Goal: Task Accomplishment & Management: Manage account settings

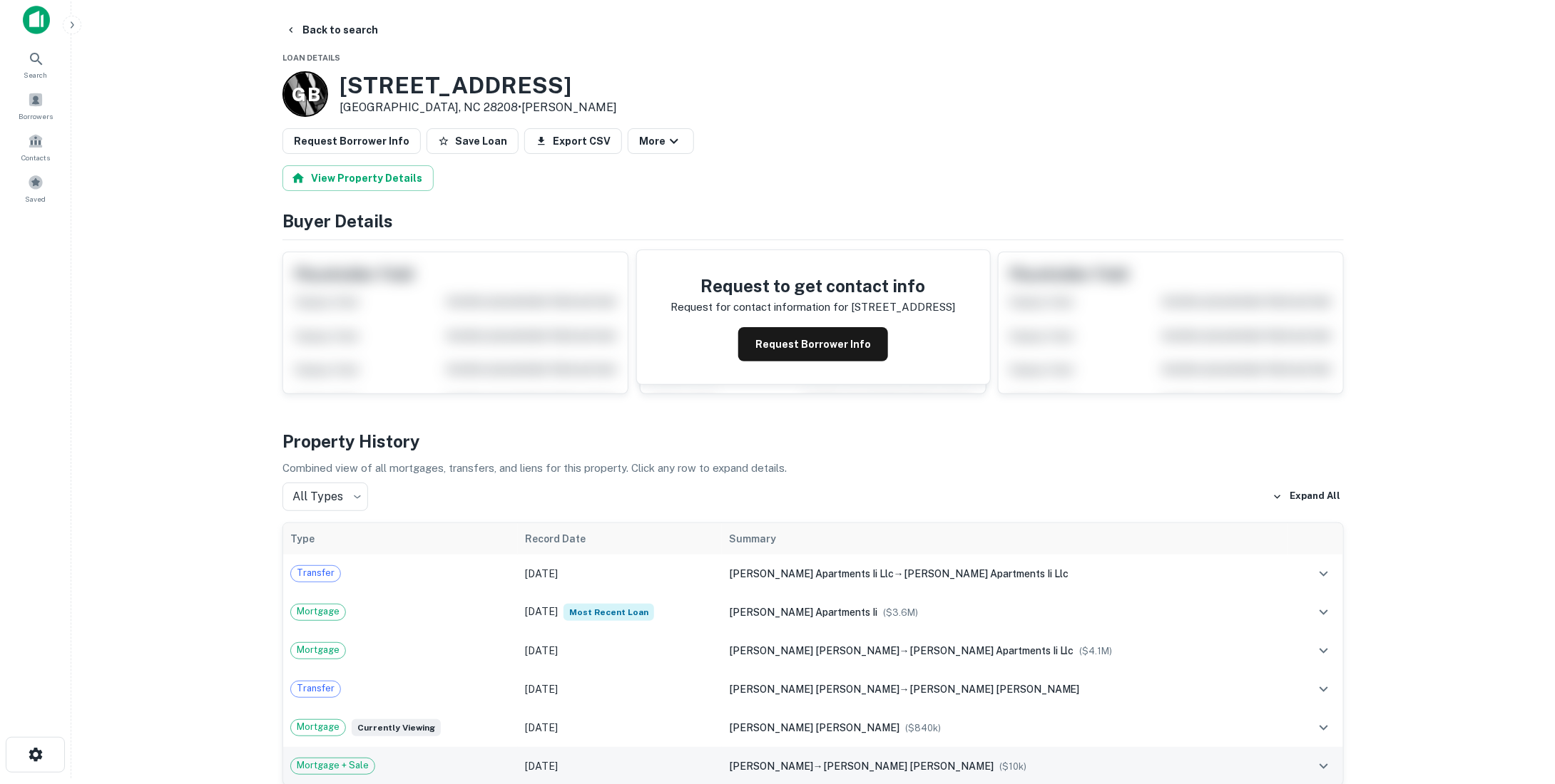
scroll to position [10, 0]
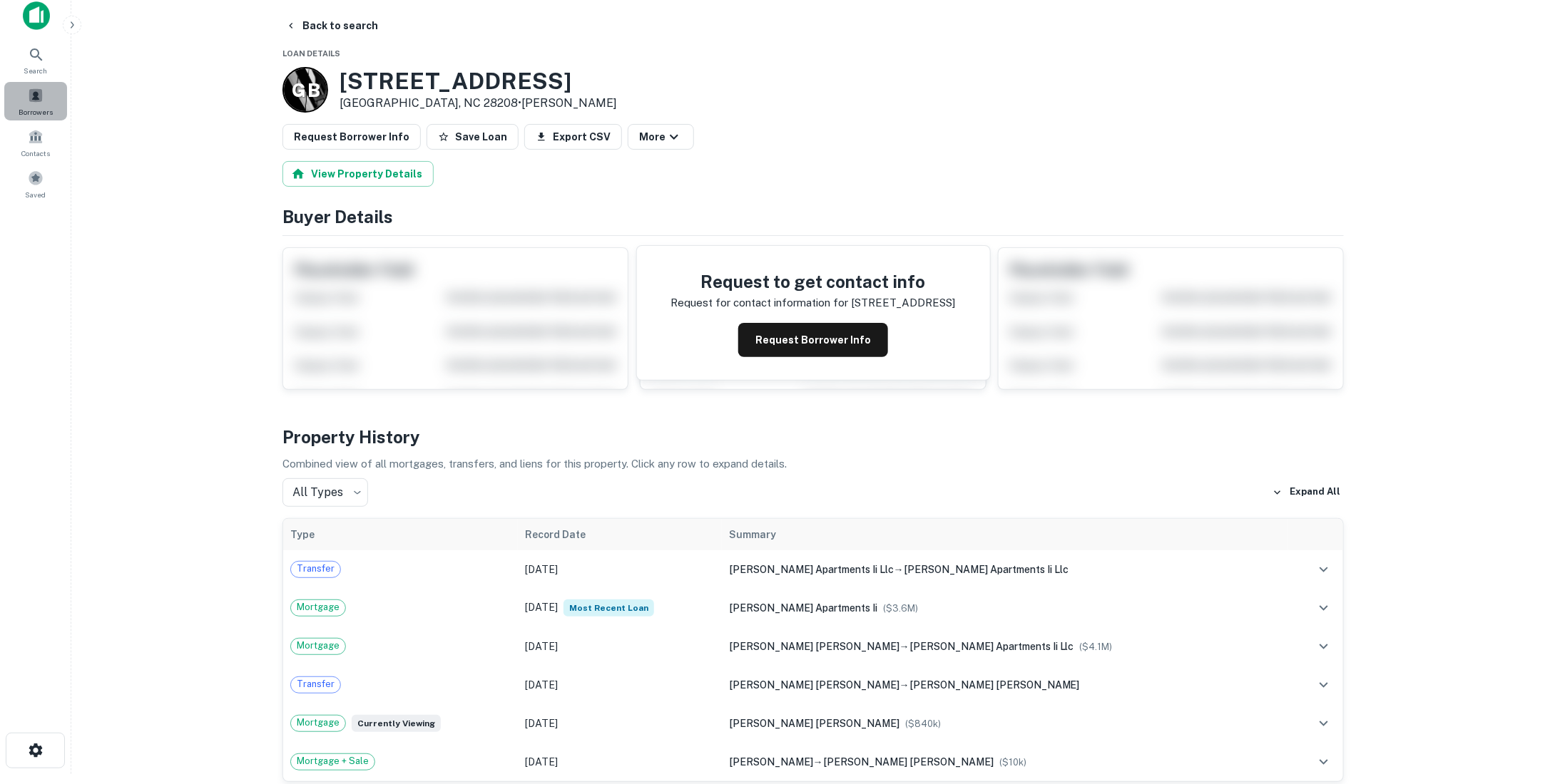
click at [35, 114] on span "Borrowers" at bounding box center [35, 112] width 35 height 12
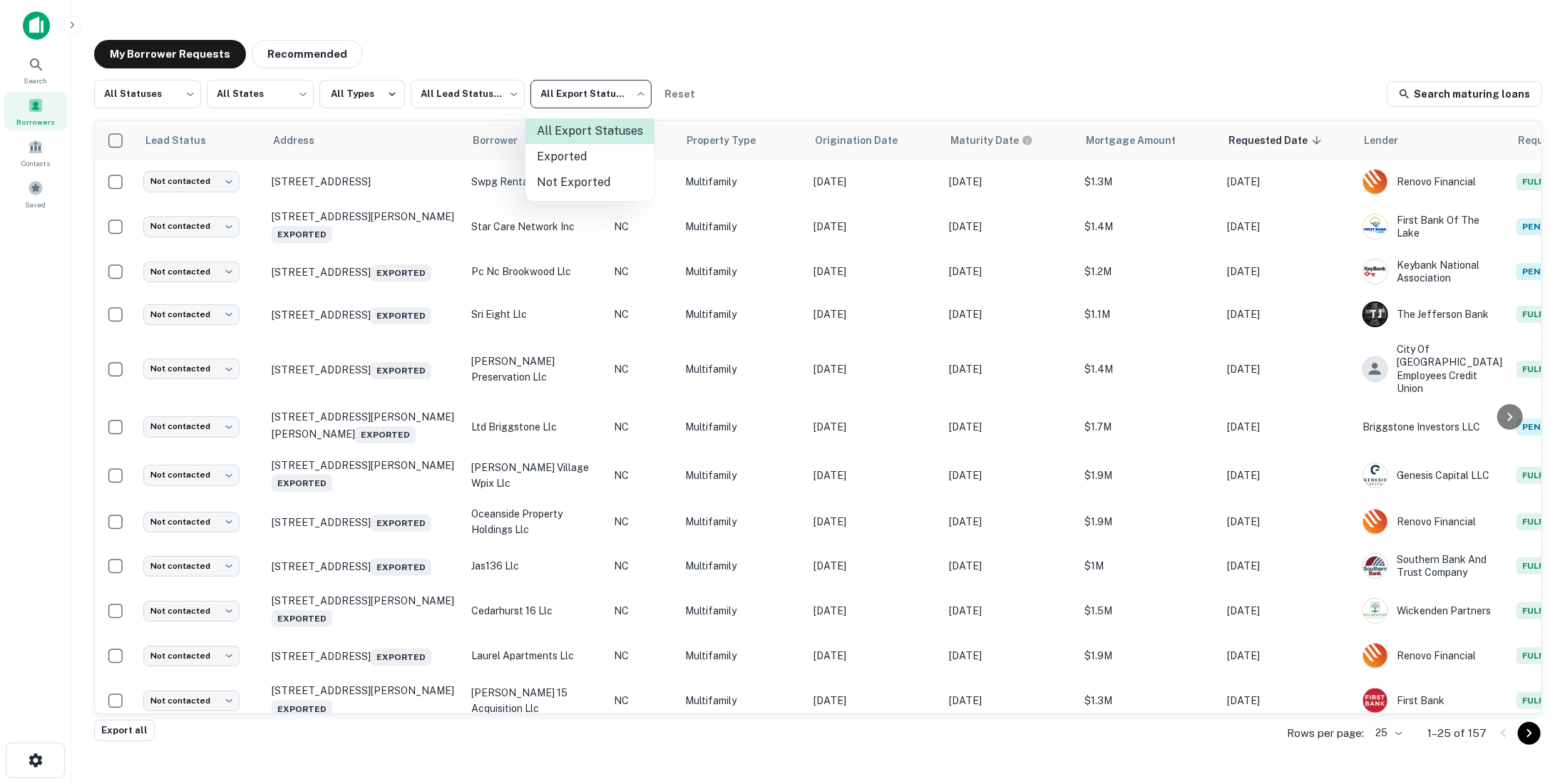
click at [616, 87] on body "Search Borrowers Contacts Saved My Borrower Requests Recommended All Statuses *…" at bounding box center [782, 392] width 1565 height 784
click at [594, 180] on li "Not Exported" at bounding box center [590, 182] width 129 height 25
type input "*****"
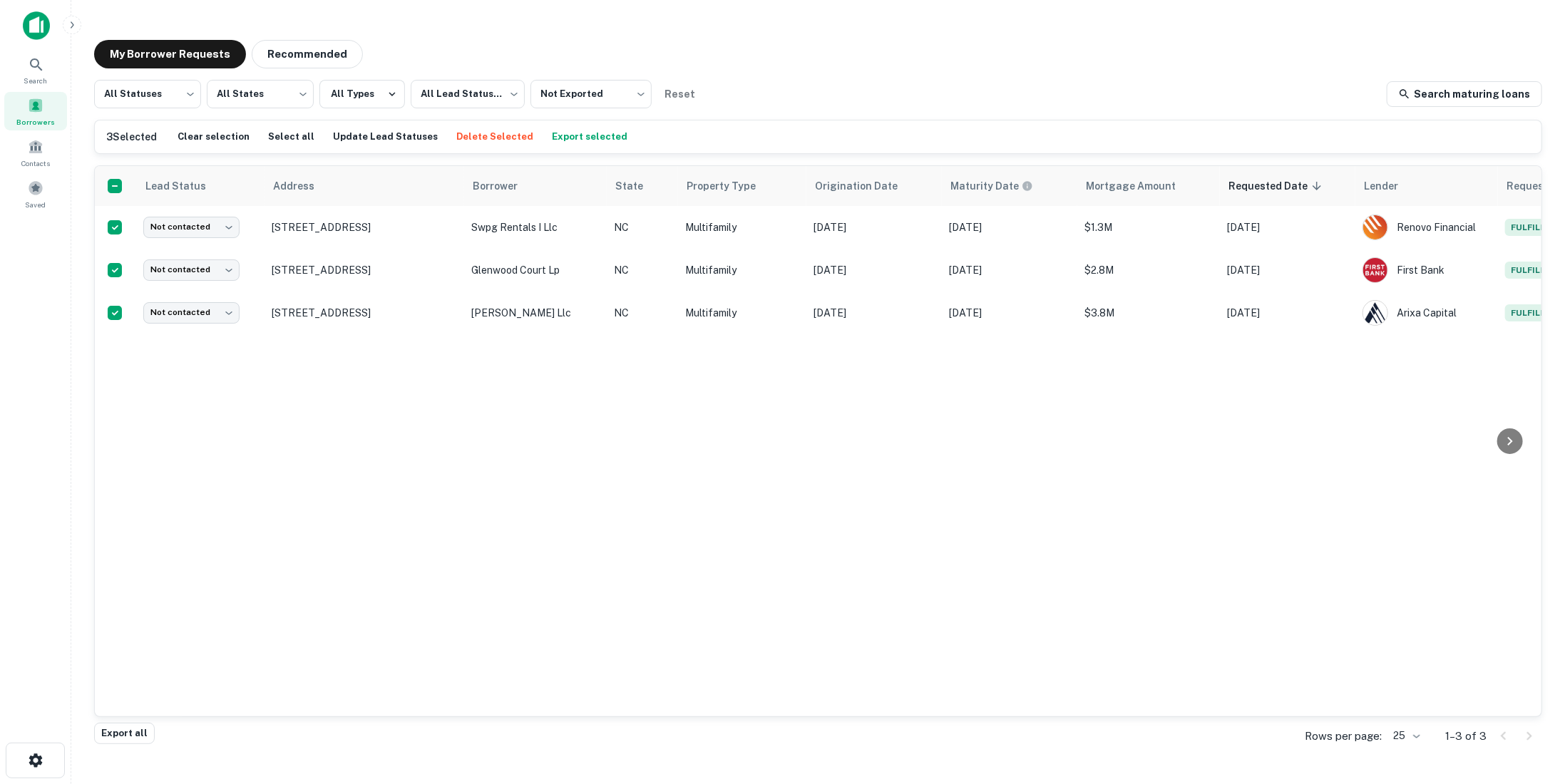
click at [560, 135] on button "Export selected" at bounding box center [590, 136] width 83 height 21
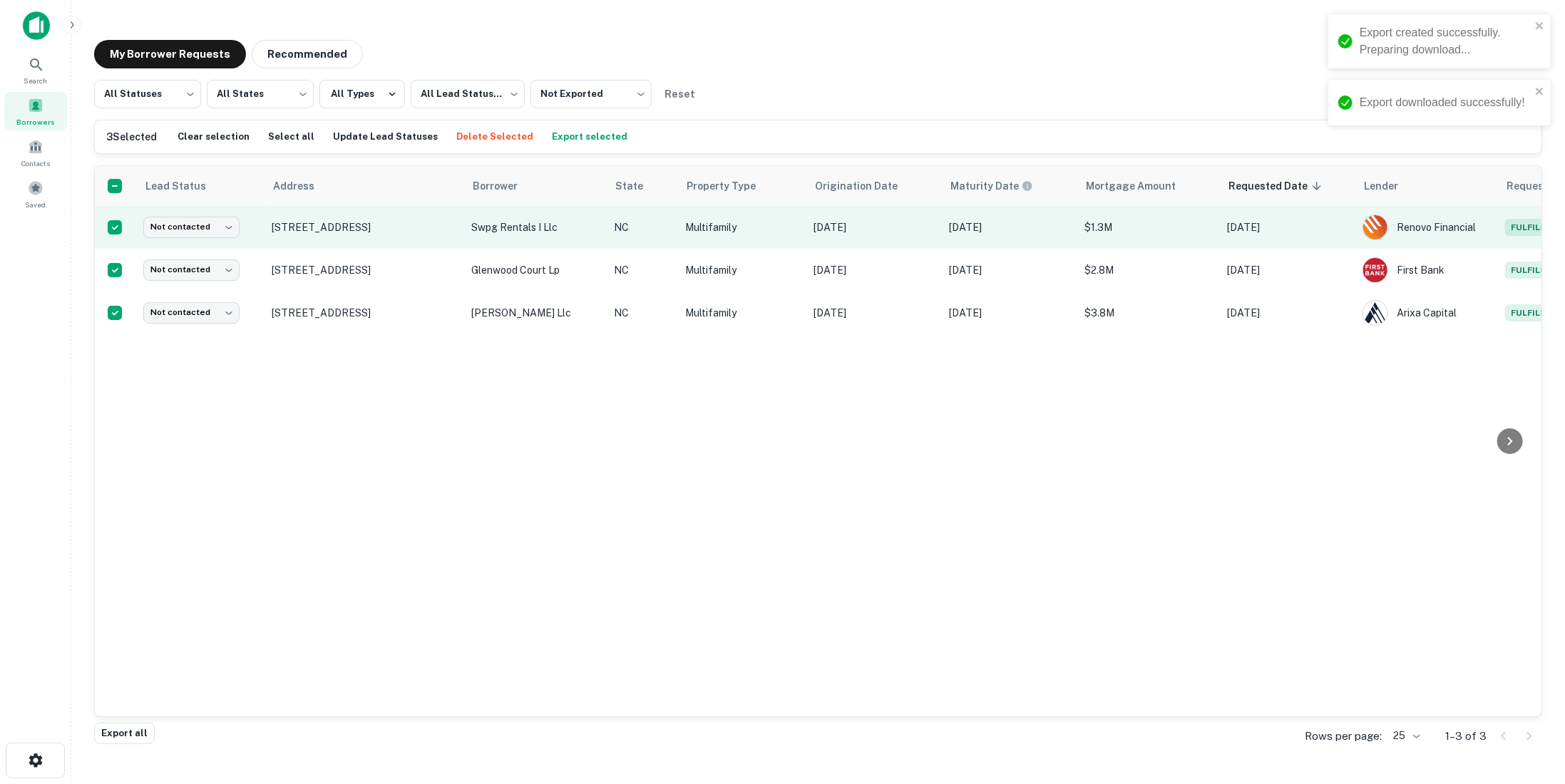
click at [337, 237] on td "[STREET_ADDRESS]" at bounding box center [364, 227] width 199 height 43
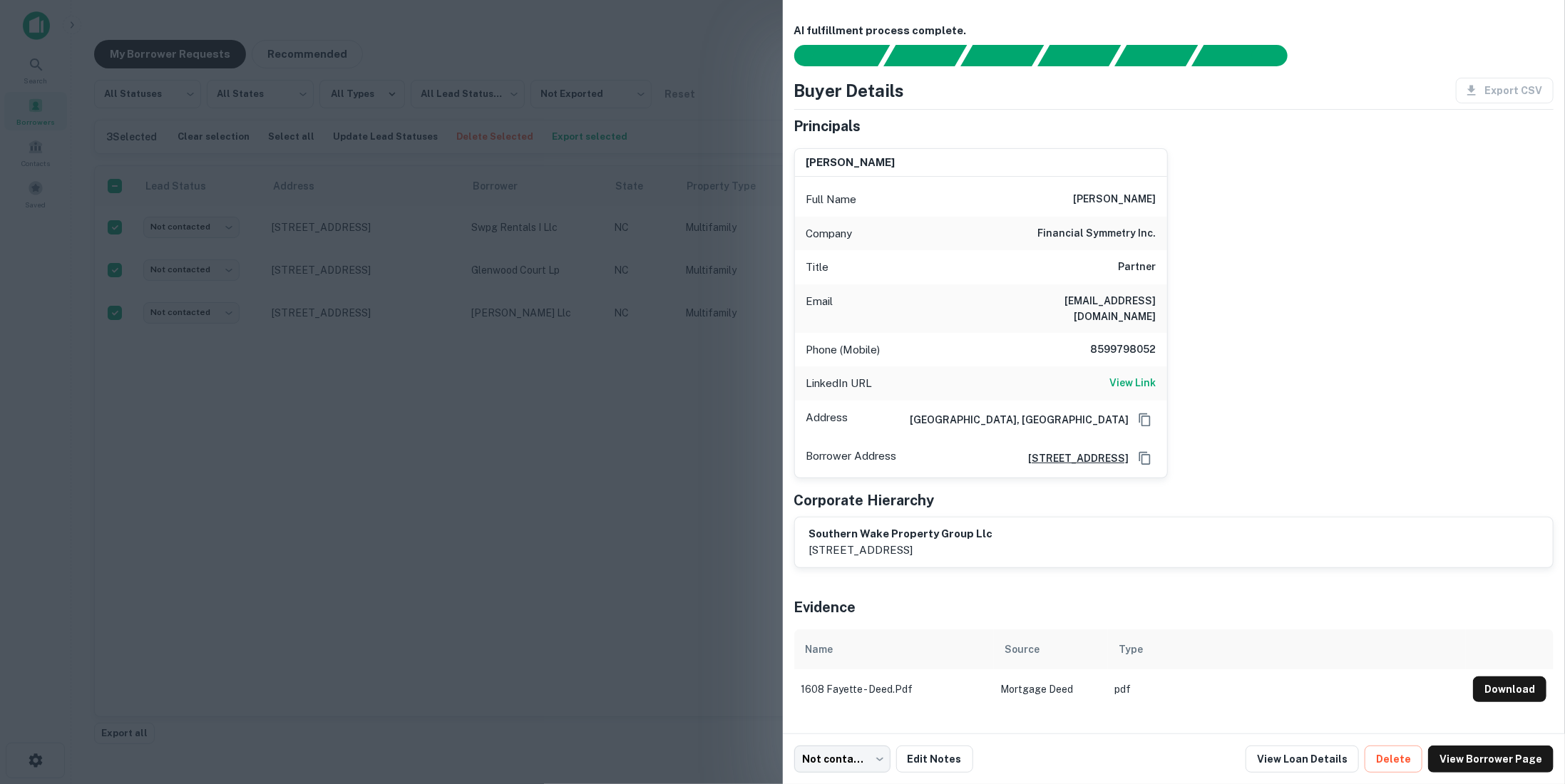
click at [459, 326] on div at bounding box center [782, 392] width 1565 height 784
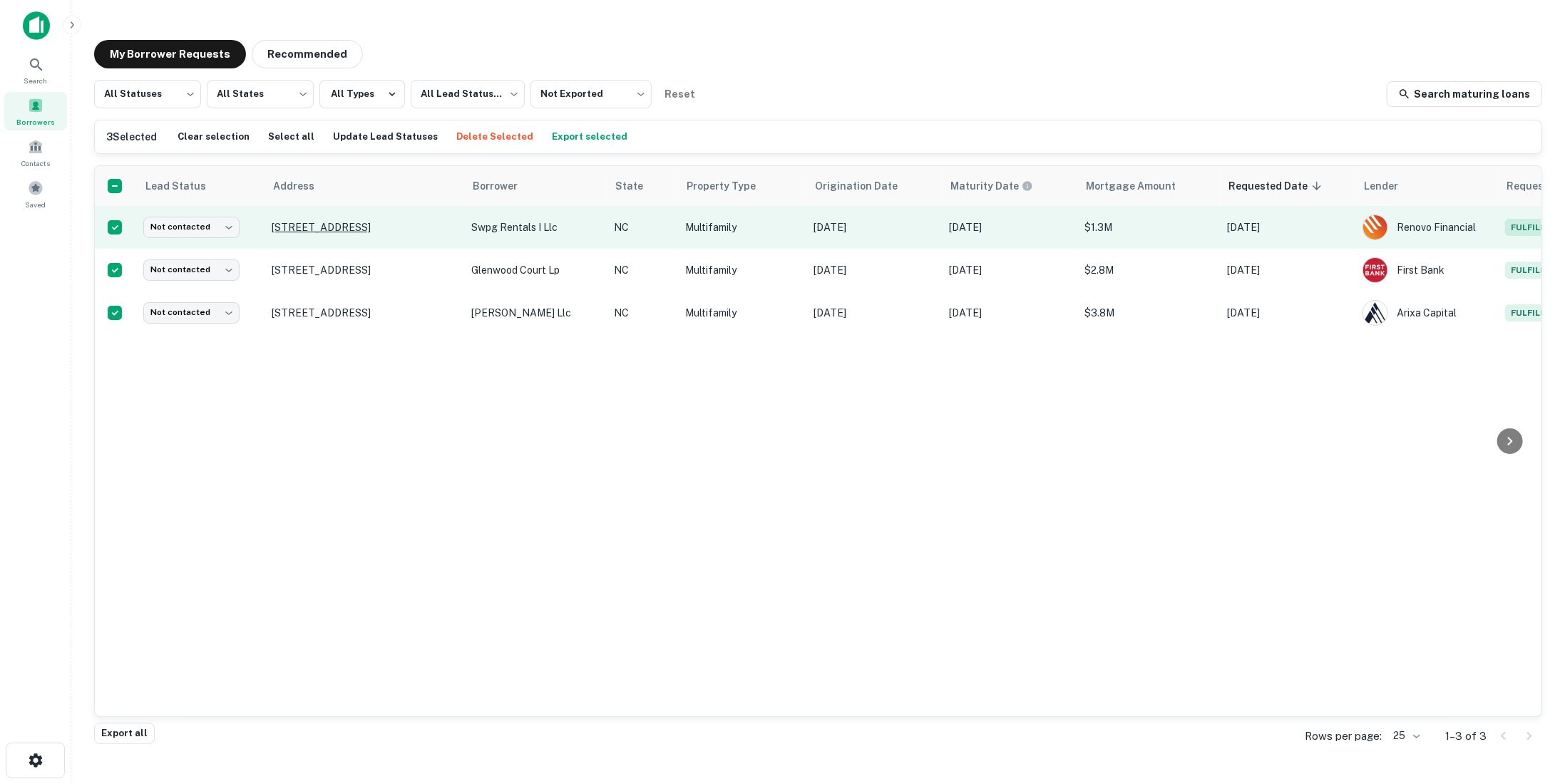
click at [354, 230] on p "[STREET_ADDRESS]" at bounding box center [364, 227] width 185 height 13
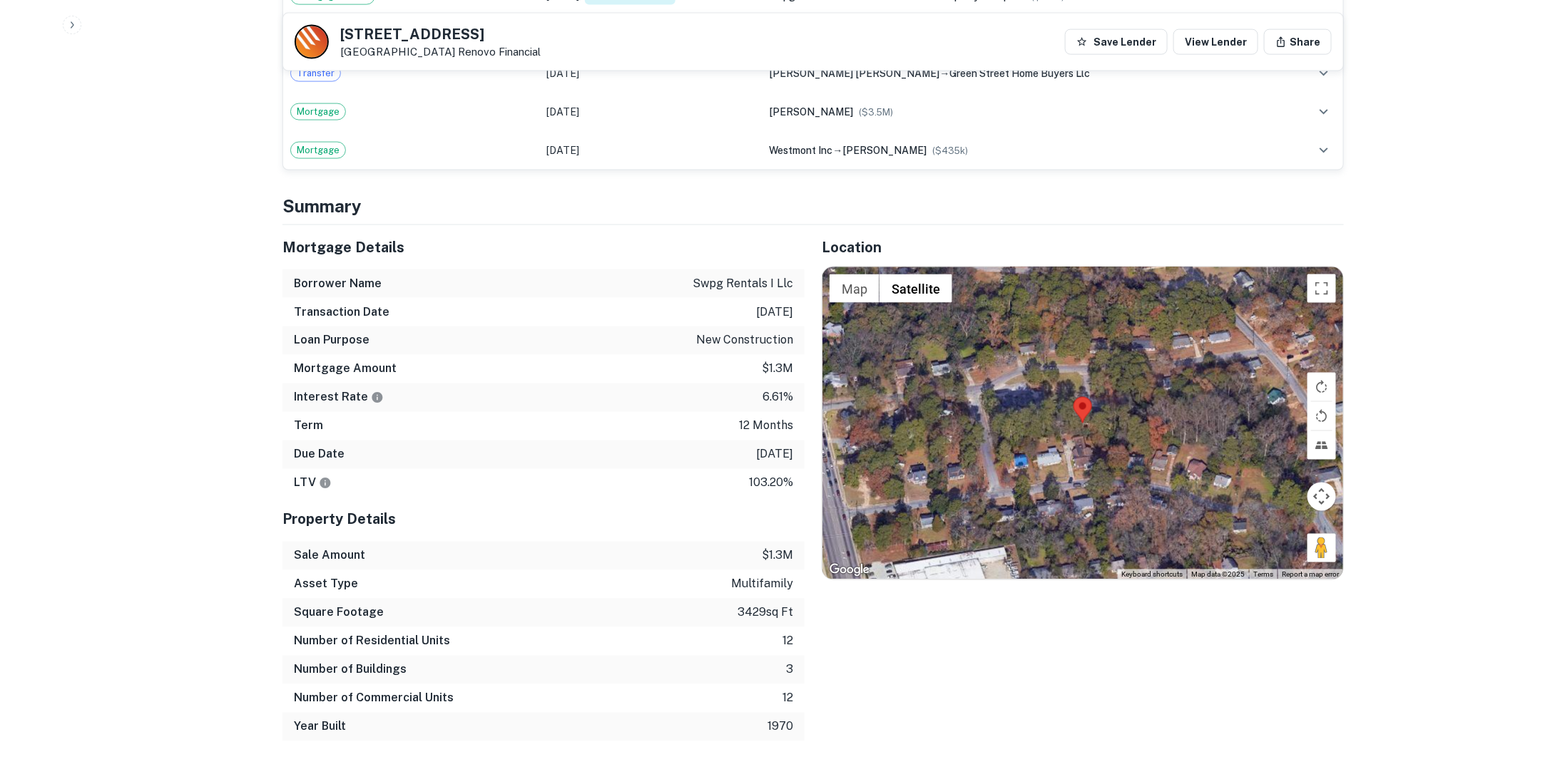
scroll to position [1037, 0]
drag, startPoint x: 740, startPoint y: 438, endPoint x: 794, endPoint y: 440, distance: 54.0
click at [794, 440] on div "Due Date [DATE]" at bounding box center [543, 455] width 522 height 29
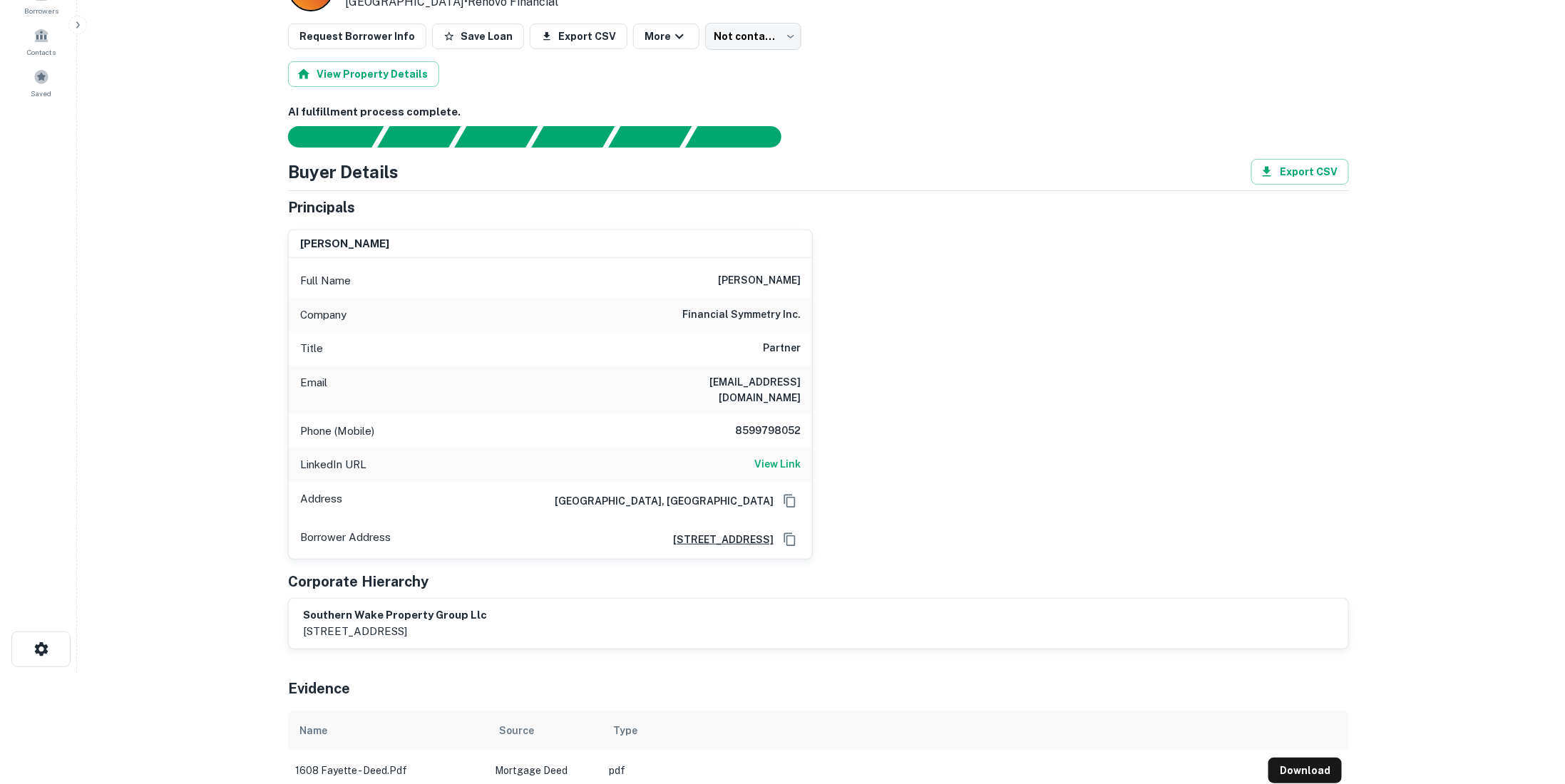
scroll to position [0, 0]
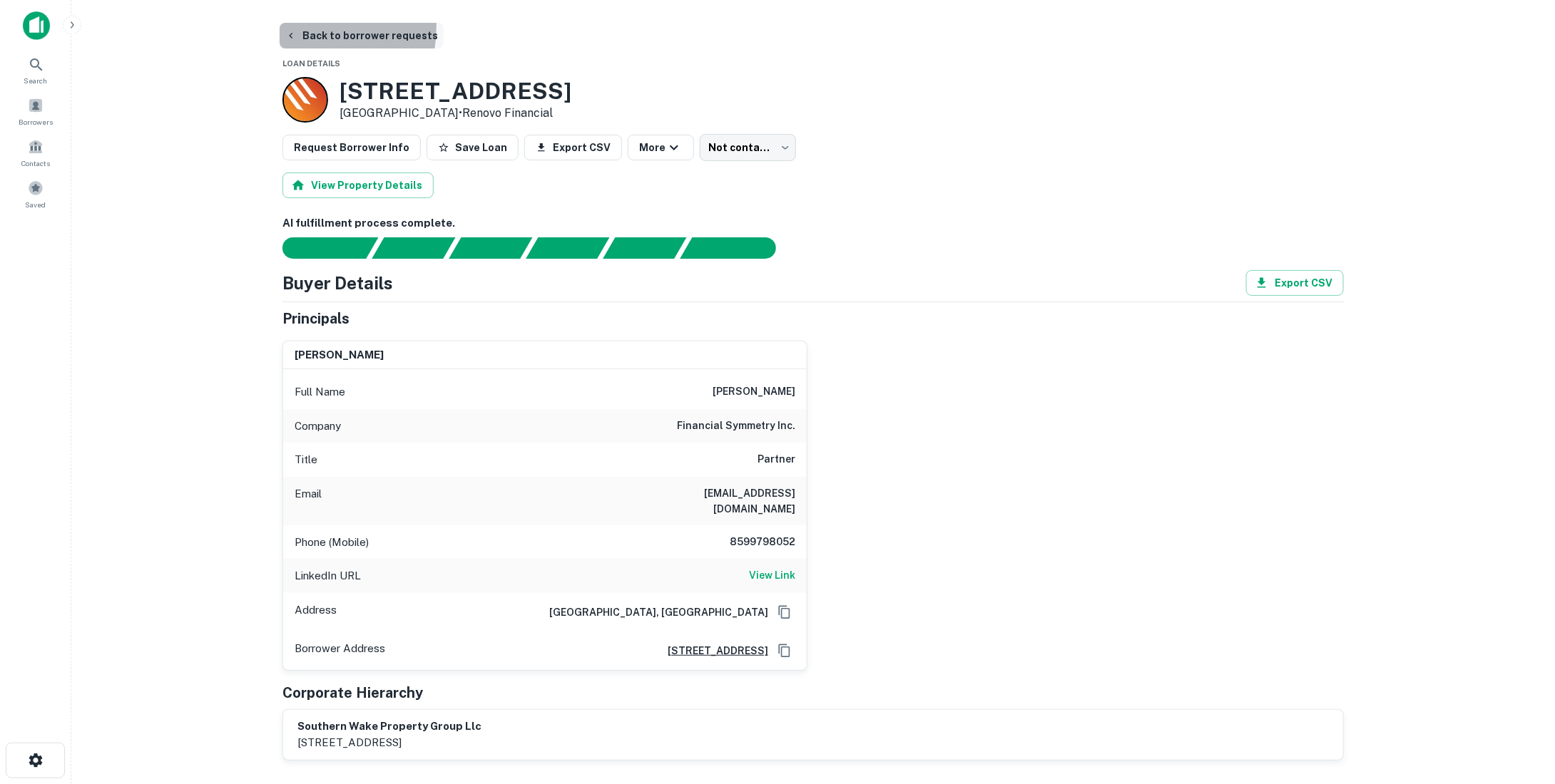
click at [298, 26] on button "Back to borrower requests" at bounding box center [362, 35] width 164 height 25
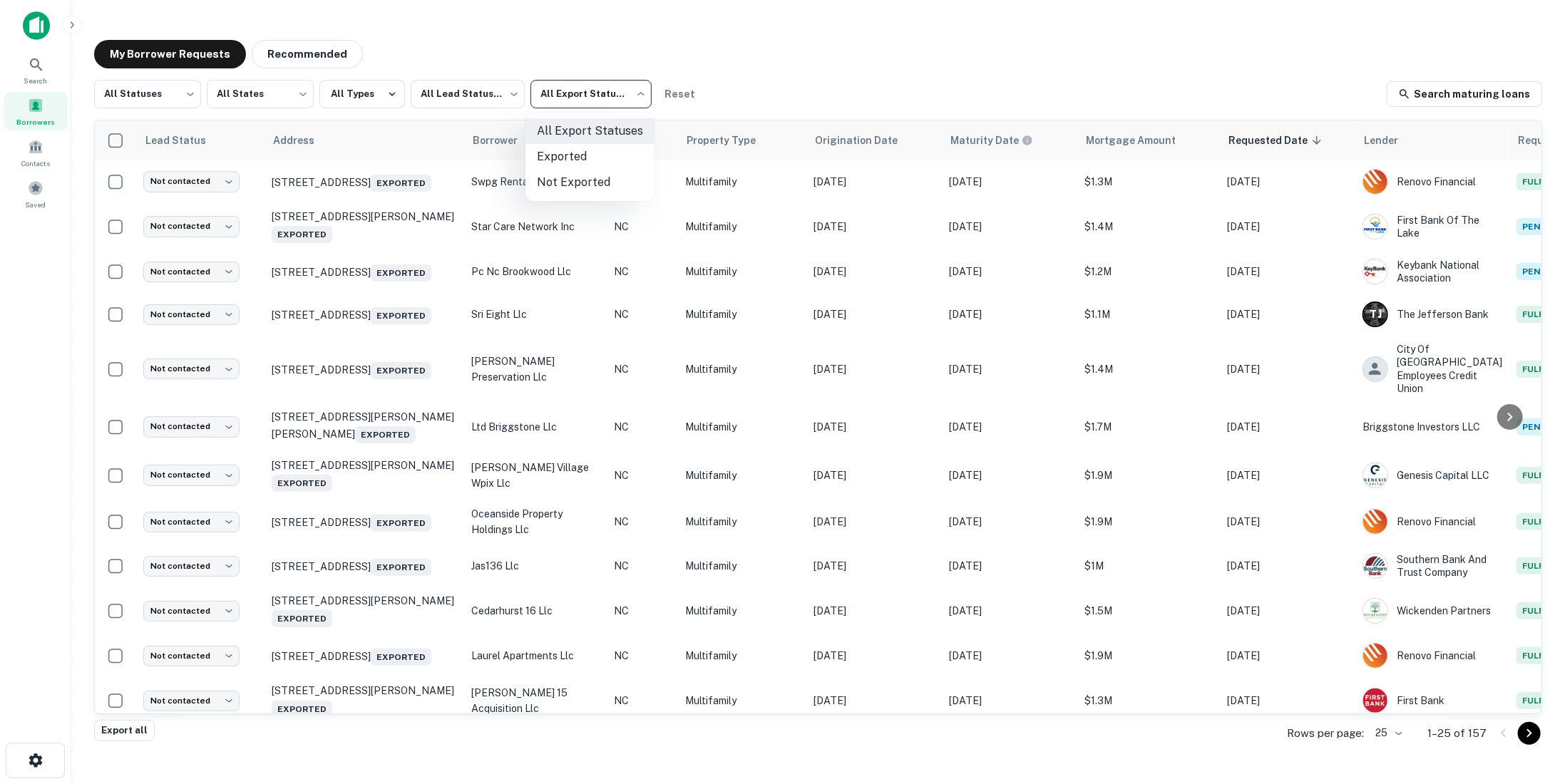
click at [605, 100] on body "Search Borrowers Contacts Saved My Borrower Requests Recommended All Statuses *…" at bounding box center [782, 392] width 1565 height 784
click at [930, 102] on div at bounding box center [782, 392] width 1565 height 784
click at [600, 98] on body "Search Borrowers Contacts Saved My Borrower Requests Recommended All Statuses *…" at bounding box center [782, 392] width 1565 height 784
click at [577, 177] on li "Not Exported" at bounding box center [590, 182] width 129 height 25
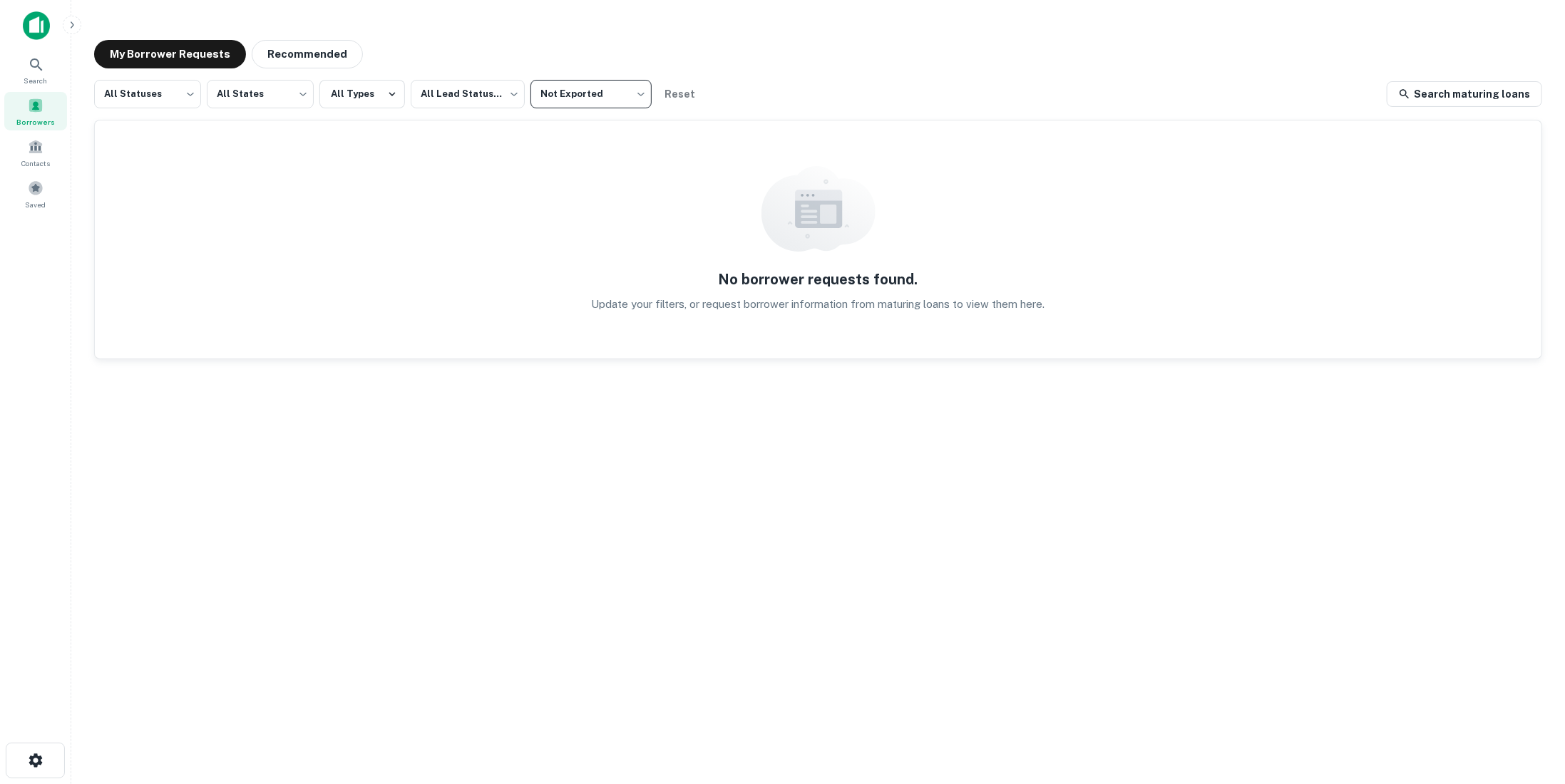
click at [598, 98] on body "Search Borrowers Contacts Saved My Borrower Requests Recommended All Statuses *…" at bounding box center [782, 392] width 1565 height 784
click at [600, 123] on li "All Export Statuses" at bounding box center [590, 131] width 129 height 25
type input "***"
